Goal: Find specific page/section: Find specific page/section

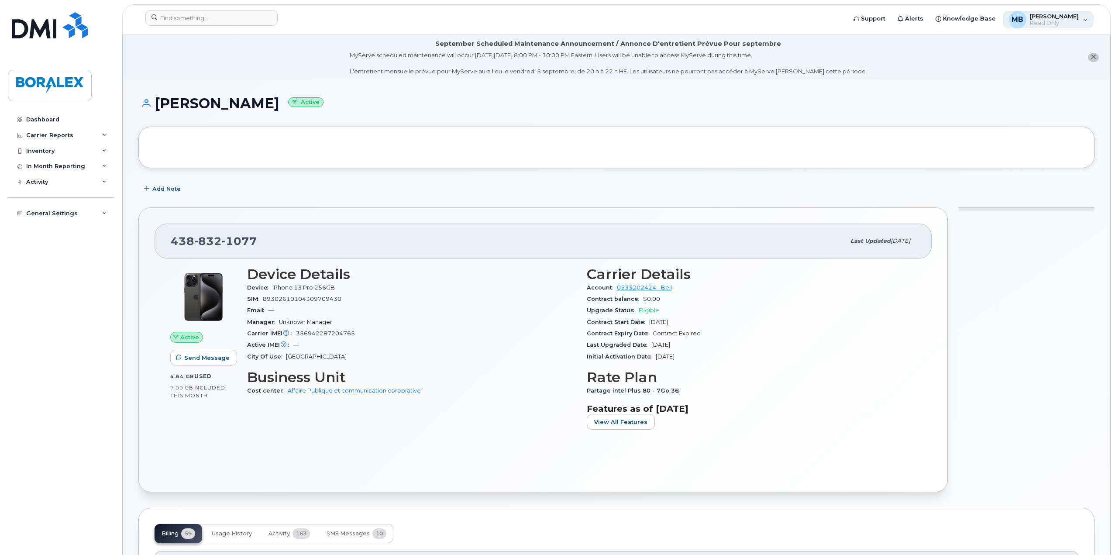
click at [1050, 22] on span "Read Only" at bounding box center [1054, 23] width 49 height 7
click at [36, 123] on link "Dashboard" at bounding box center [61, 120] width 106 height 16
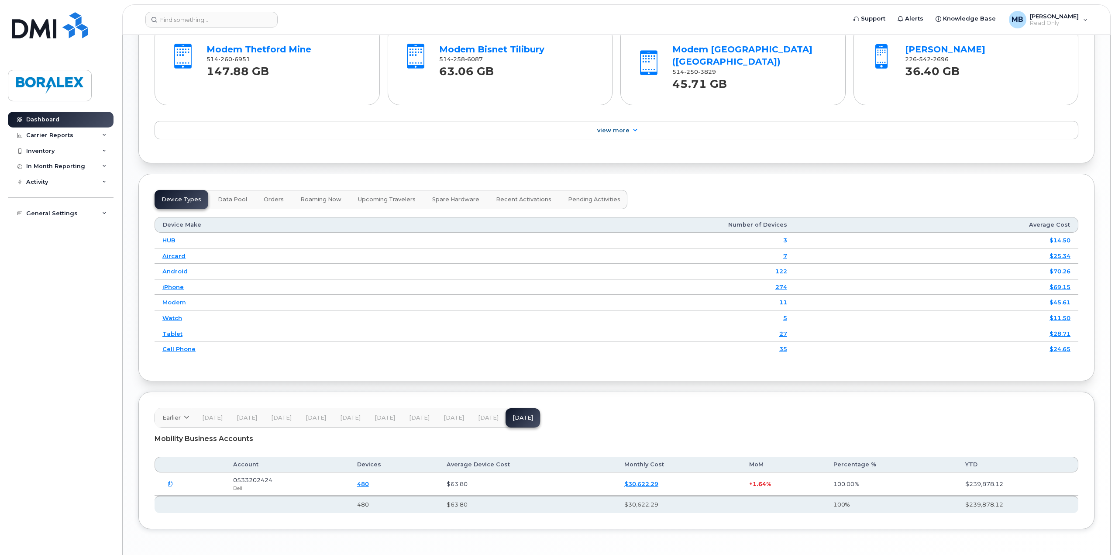
scroll to position [1005, 0]
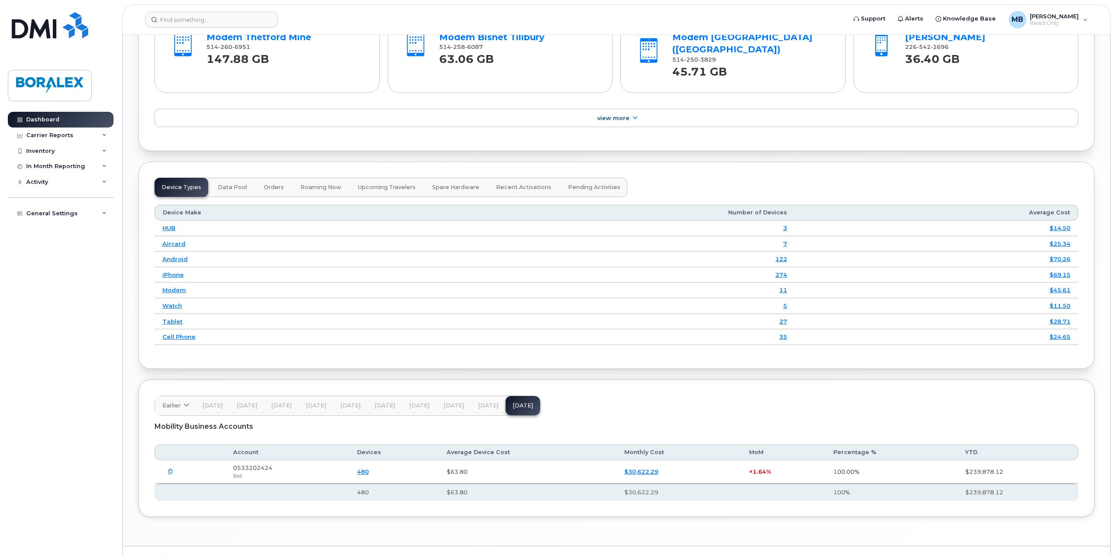
click at [218, 188] on button "Data Pool" at bounding box center [232, 187] width 43 height 19
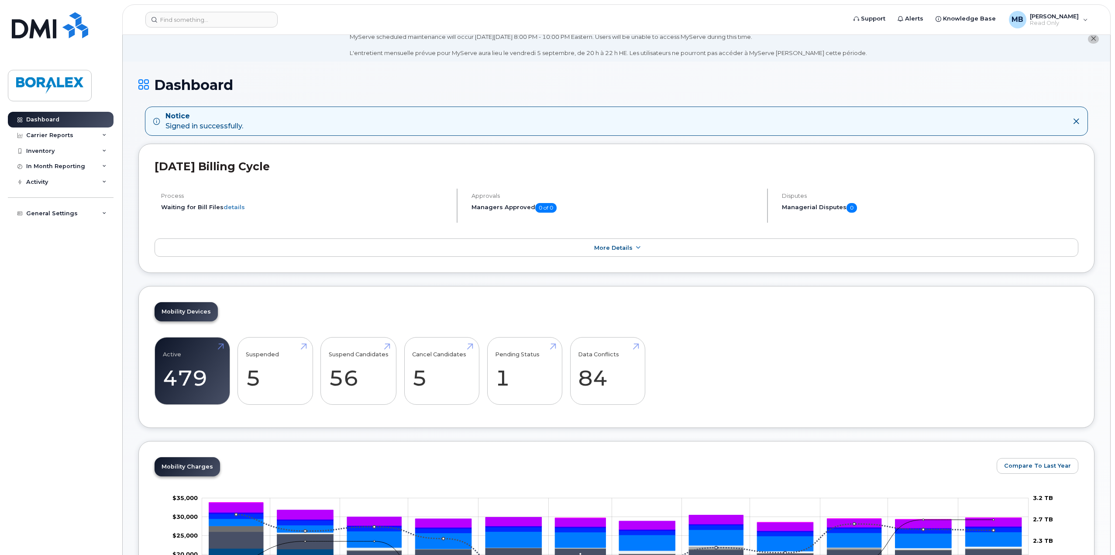
scroll to position [0, 0]
